Goal: Entertainment & Leisure: Consume media (video, audio)

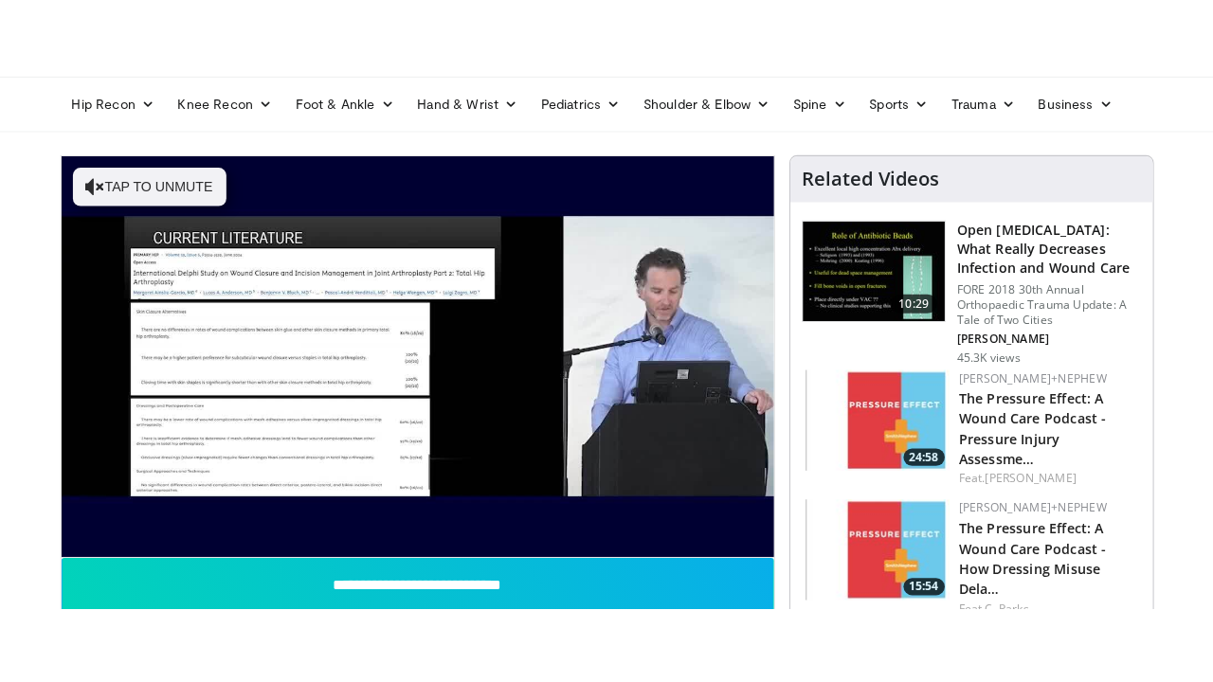
scroll to position [102, 0]
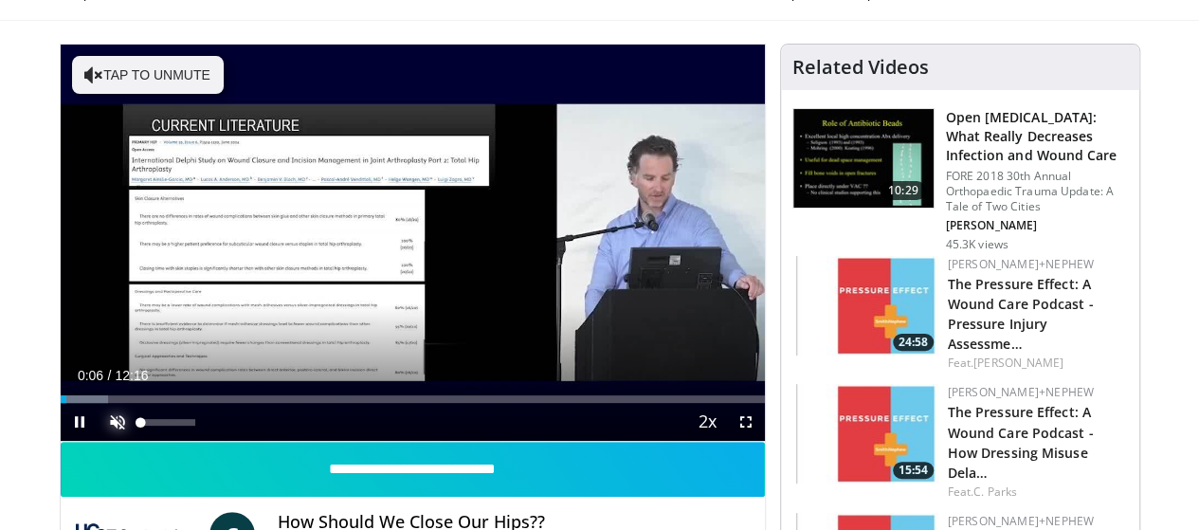
click at [99, 441] on span "Video Player" at bounding box center [118, 422] width 38 height 38
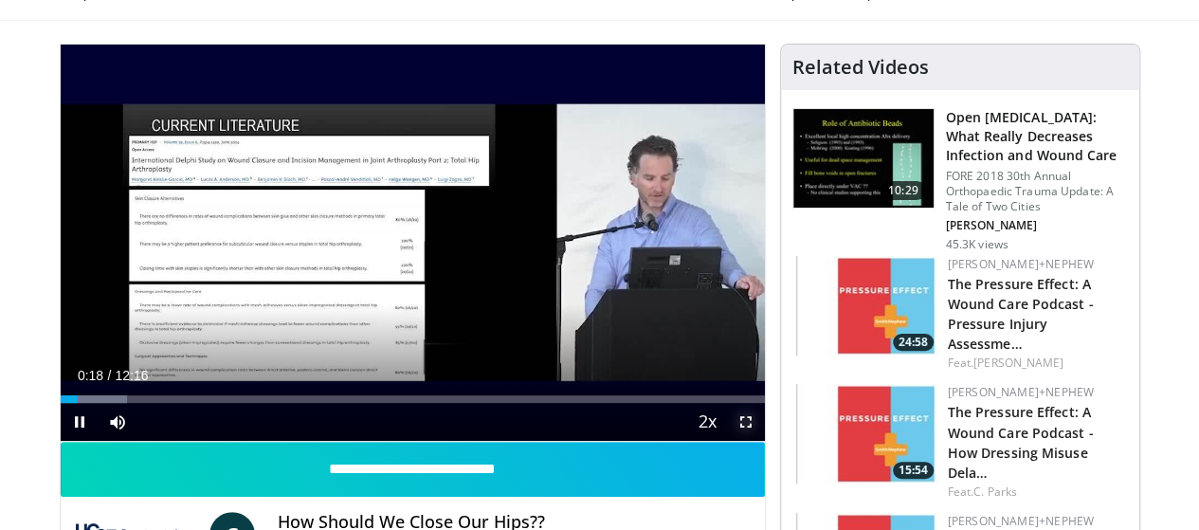
click at [764, 441] on span "Video Player" at bounding box center [746, 422] width 38 height 38
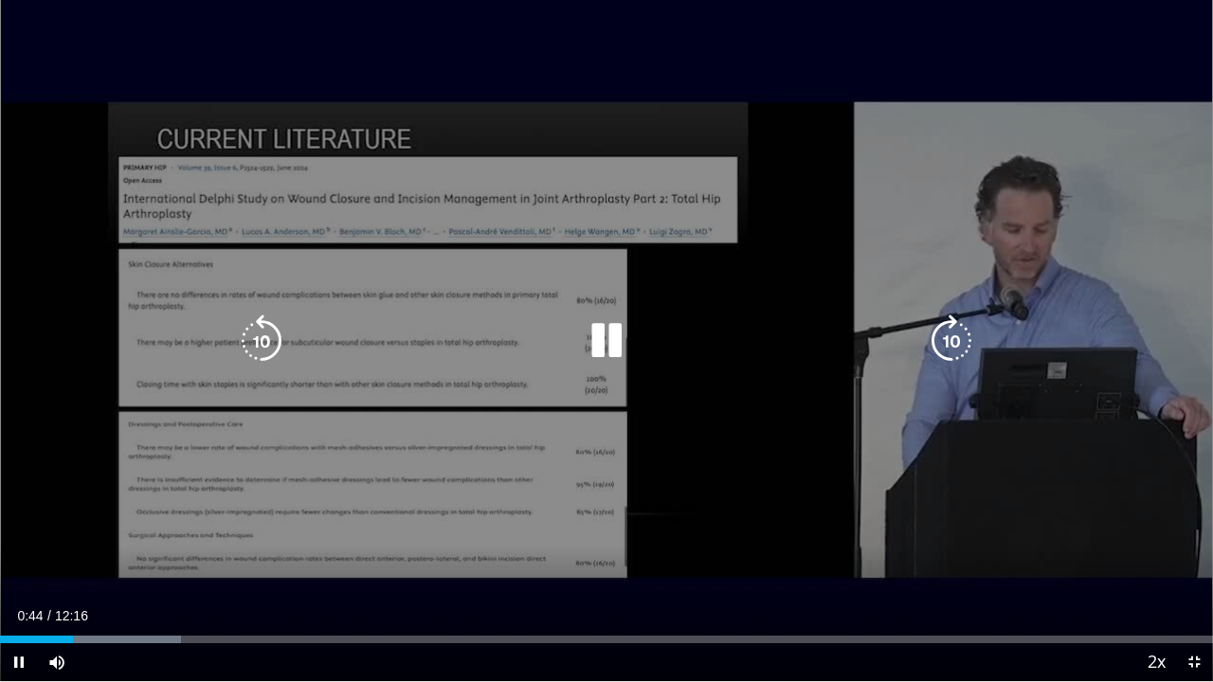
click at [862, 259] on div "10 seconds Tap to unmute" at bounding box center [606, 340] width 1213 height 681
click at [725, 161] on div "10 seconds Tap to unmute" at bounding box center [606, 340] width 1213 height 681
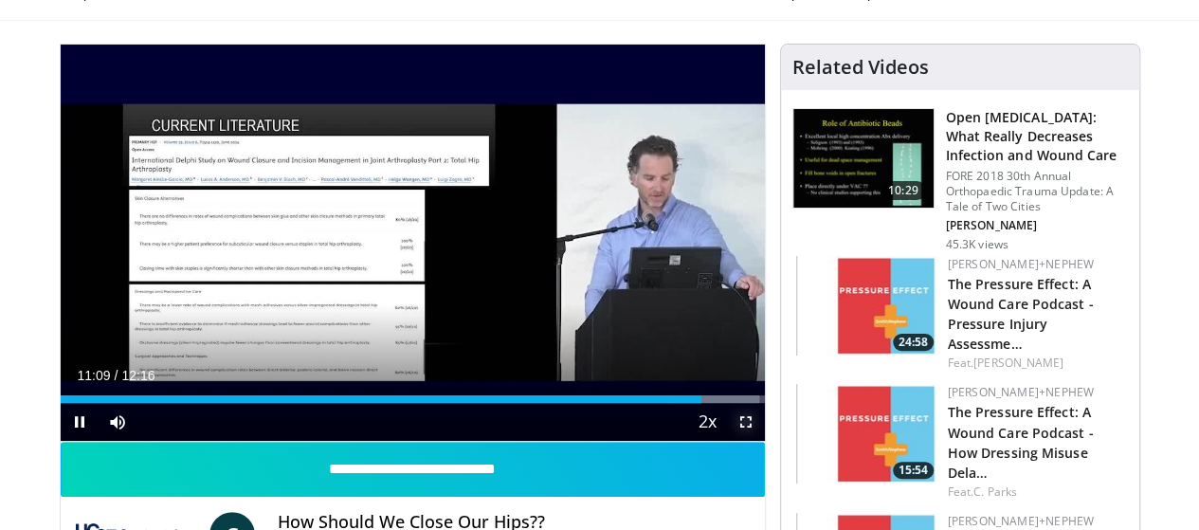
click at [763, 441] on span "Video Player" at bounding box center [746, 422] width 38 height 38
